Goal: Transaction & Acquisition: Purchase product/service

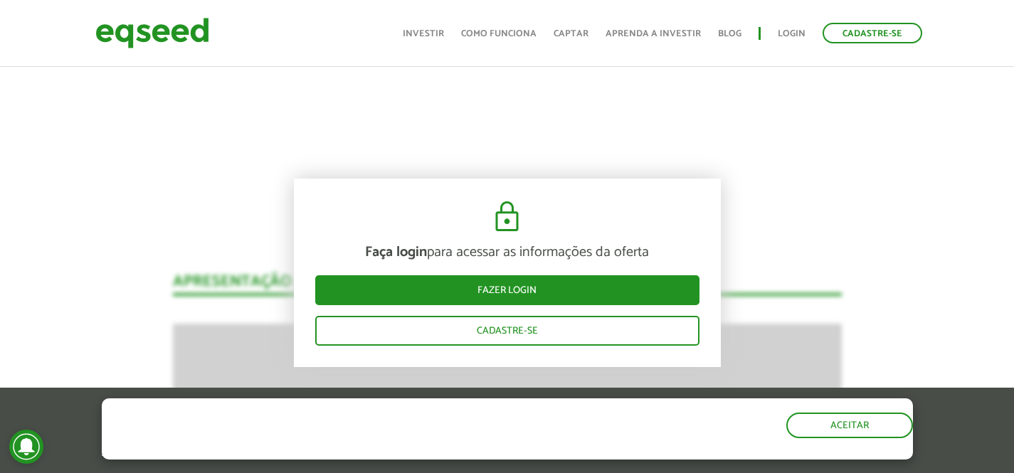
scroll to position [2116, 0]
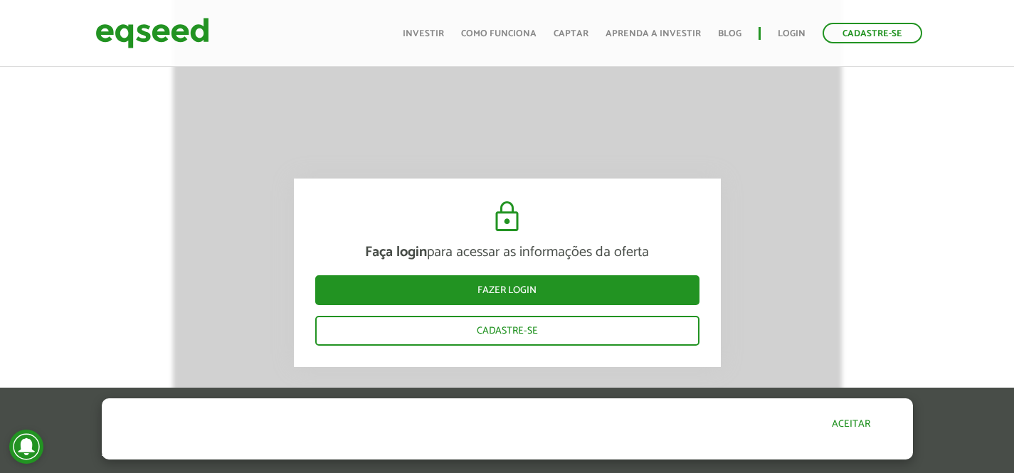
click at [840, 437] on div "O site da EqSeed utiliza cookies para melhorar sua navegação. Ao clicar em "ace…" at bounding box center [507, 428] width 811 height 61
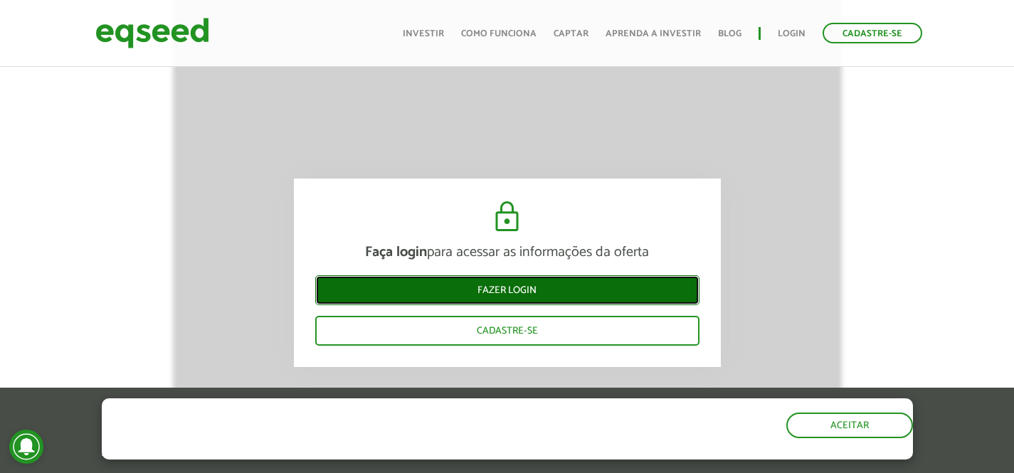
click at [514, 294] on link "Fazer login" at bounding box center [507, 290] width 384 height 30
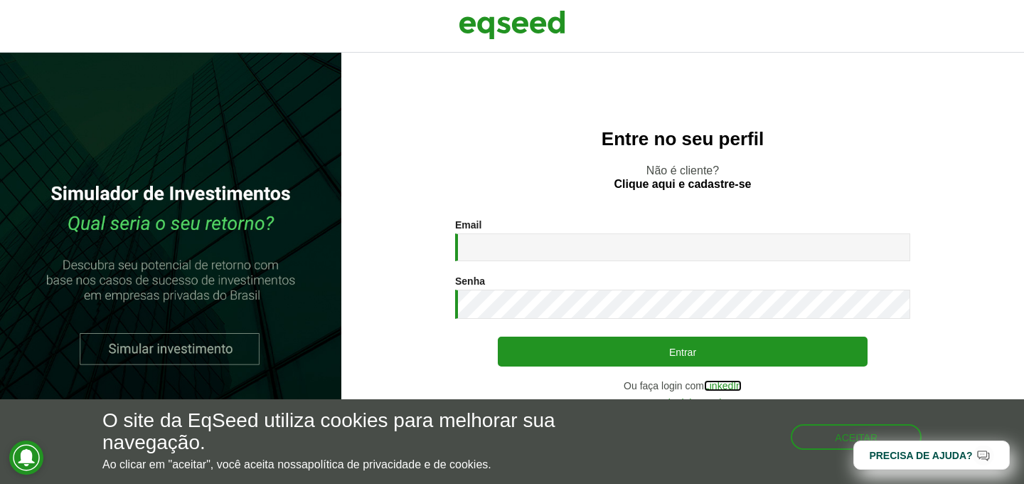
click at [728, 383] on link "LinkedIn" at bounding box center [723, 386] width 38 height 10
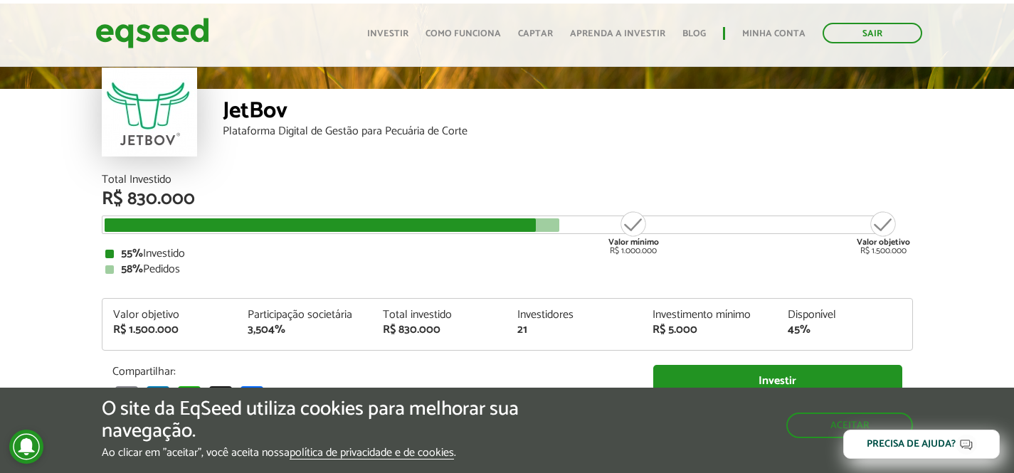
scroll to position [70, 0]
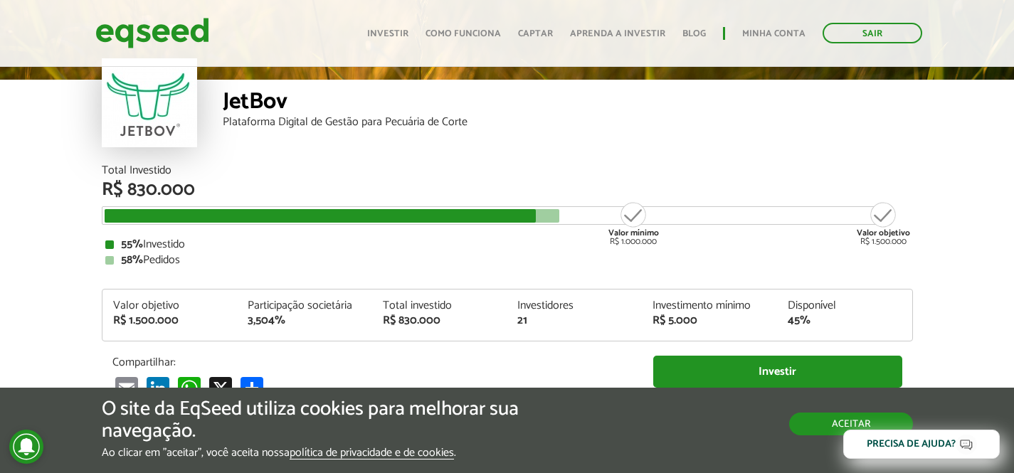
click at [830, 425] on button "Aceitar" at bounding box center [851, 424] width 124 height 23
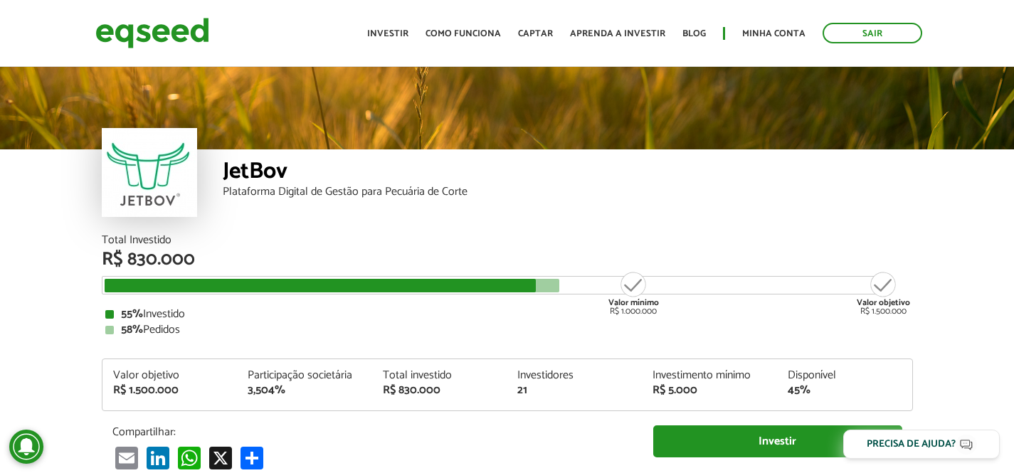
scroll to position [91, 0]
